Goal: Information Seeking & Learning: Learn about a topic

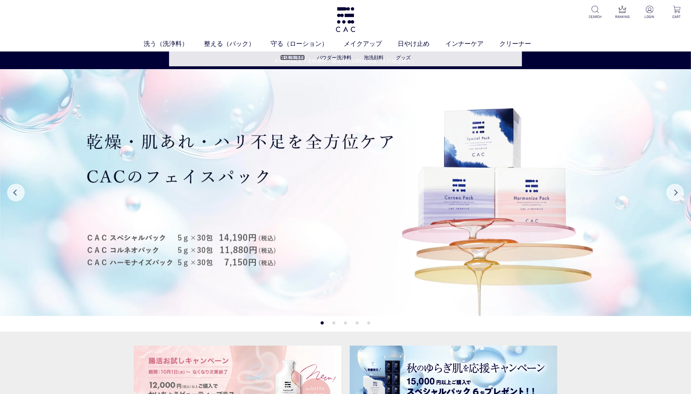
click at [294, 57] on link "液体洗浄料" at bounding box center [292, 58] width 25 height 6
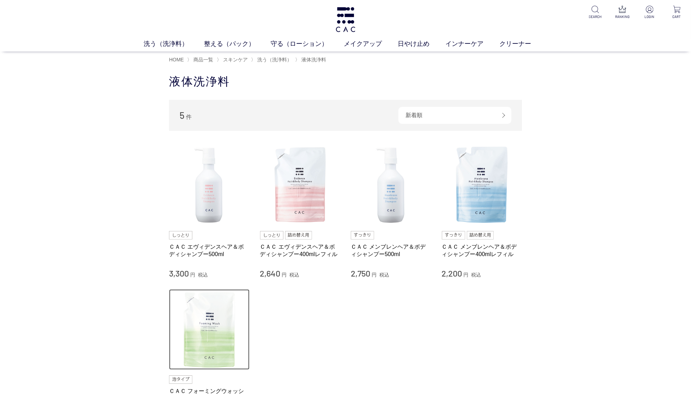
click at [213, 316] on img at bounding box center [209, 329] width 80 height 80
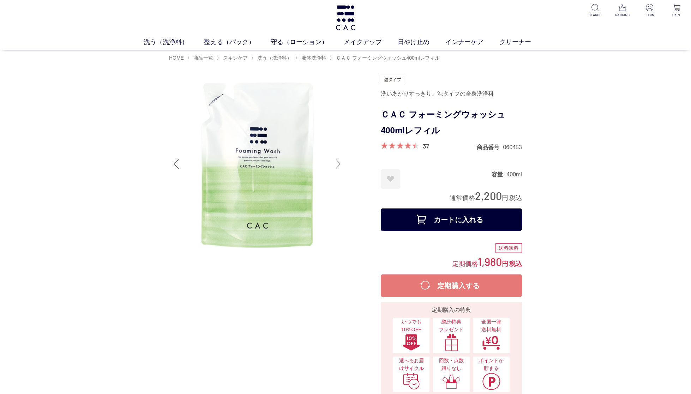
scroll to position [5, 0]
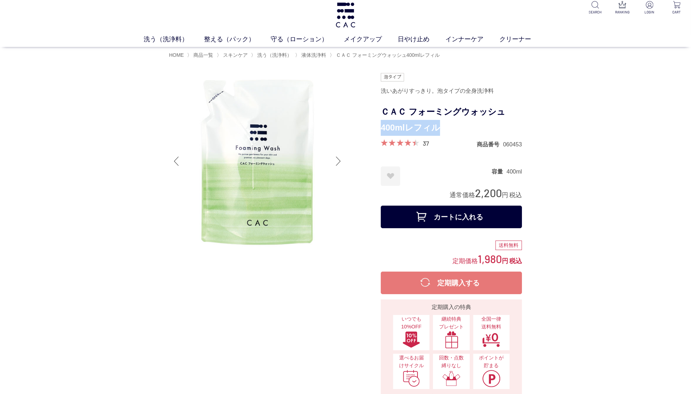
drag, startPoint x: 442, startPoint y: 130, endPoint x: 382, endPoint y: 128, distance: 60.0
click at [382, 128] on h1 "ＣＡＣ フォーミングウォッシュ400mlレフィル" at bounding box center [451, 120] width 141 height 32
copy h1 "400mlレフィル"
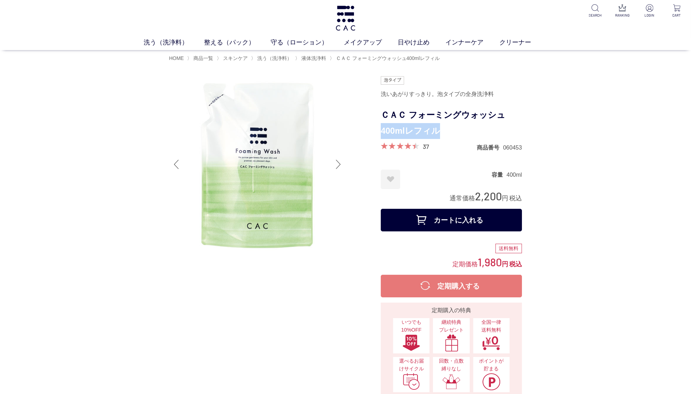
scroll to position [1, 0]
click at [319, 59] on span "液体洗浄料" at bounding box center [313, 58] width 25 height 6
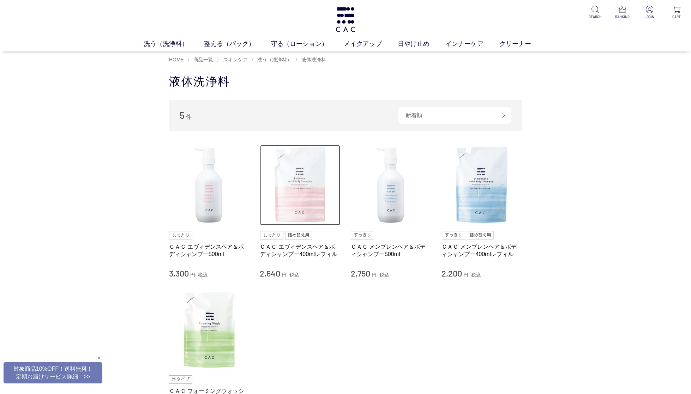
click at [322, 187] on img at bounding box center [300, 185] width 80 height 80
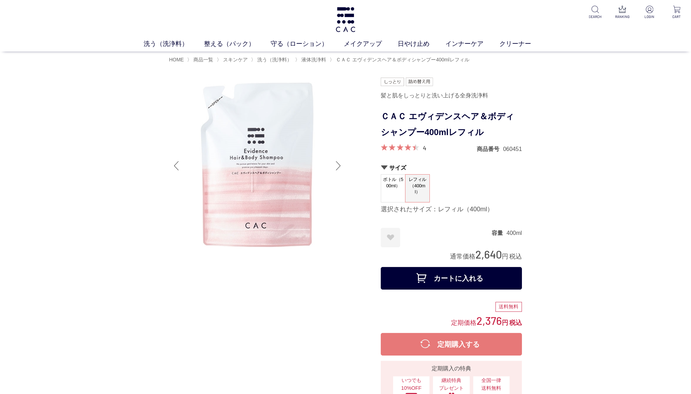
drag, startPoint x: 449, startPoint y: 129, endPoint x: 473, endPoint y: 131, distance: 23.4
click at [449, 129] on h1 "ＣＡＣ エヴィデンスヘア＆ボディシャンプー400mlレフィル" at bounding box center [451, 125] width 141 height 32
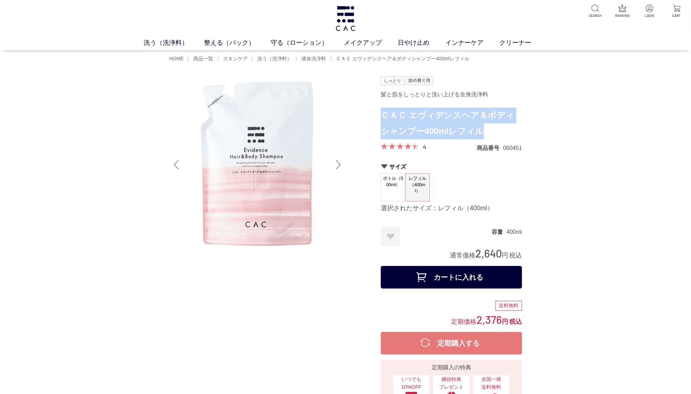
drag, startPoint x: 474, startPoint y: 133, endPoint x: 382, endPoint y: 115, distance: 93.5
click at [382, 115] on h1 "ＣＡＣ エヴィデンスヘア＆ボディシャンプー400mlレフィル" at bounding box center [451, 124] width 141 height 32
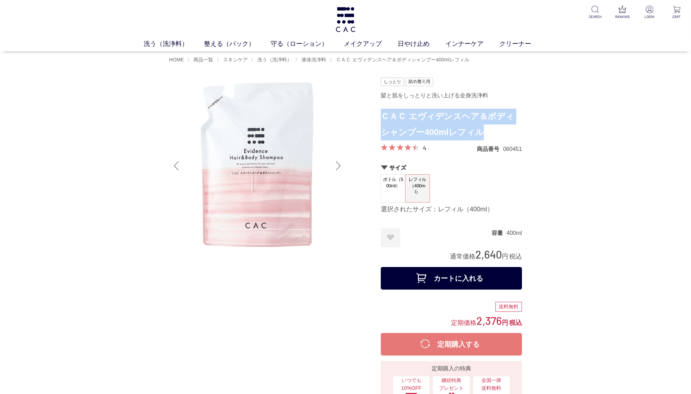
copy h1 "ＣＡＣ エヴィデンスヘア＆ボディシャンプー400mlレフィル"
